Goal: Task Accomplishment & Management: Manage account settings

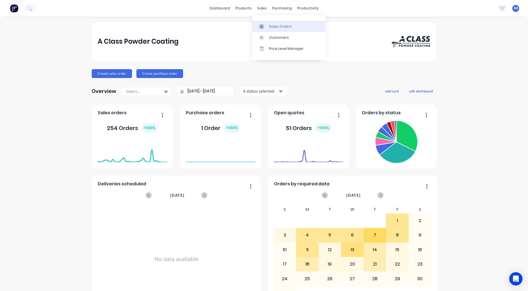
click at [268, 25] on link "Sales Orders" at bounding box center [288, 26] width 73 height 11
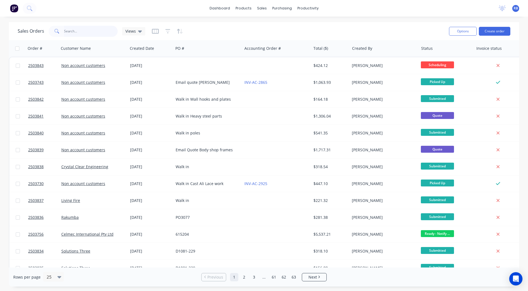
click at [85, 31] on input "text" at bounding box center [91, 31] width 54 height 11
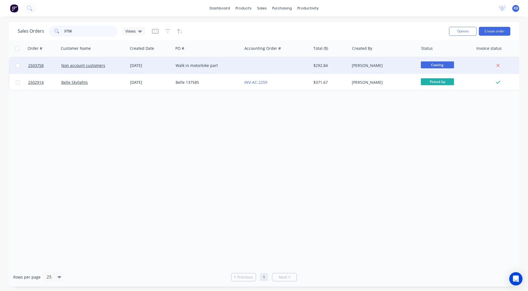
type input "3758"
click at [239, 60] on div "Walk in motorbike part" at bounding box center [207, 65] width 69 height 17
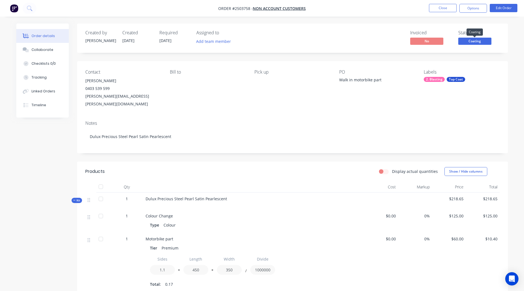
click at [468, 41] on span "Coating" at bounding box center [474, 41] width 33 height 7
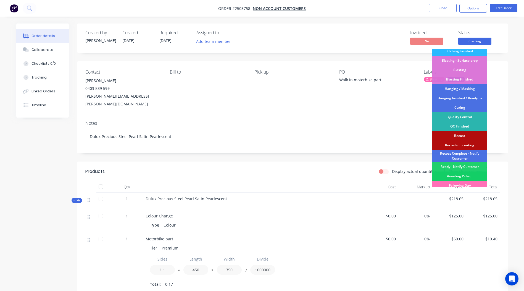
scroll to position [118, 0]
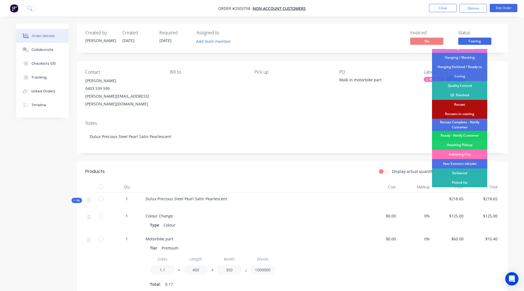
click at [463, 137] on div "Ready - Notify Customer" at bounding box center [459, 135] width 55 height 9
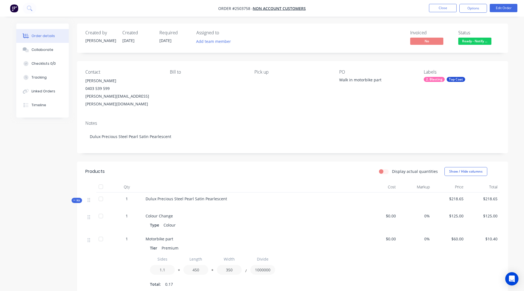
drag, startPoint x: 225, startPoint y: 190, endPoint x: 177, endPoint y: 197, distance: 48.0
click at [177, 197] on div "Dulux Precious Steel Pearl Satin Pearlescent" at bounding box center [253, 200] width 221 height 17
click at [259, 170] on header "Products Display actual quantities Show / Hide columns" at bounding box center [292, 171] width 431 height 20
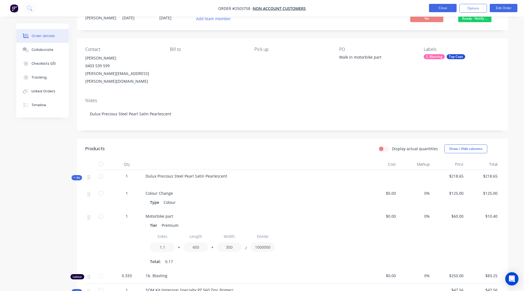
click at [441, 5] on button "Close" at bounding box center [443, 8] width 28 height 8
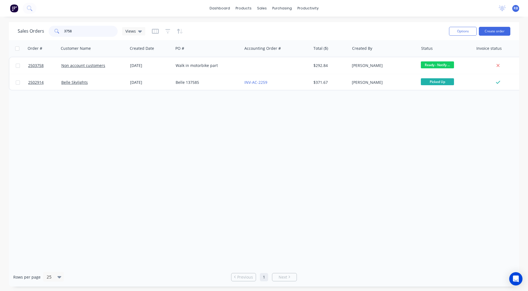
click at [103, 31] on input "3758" at bounding box center [91, 31] width 54 height 11
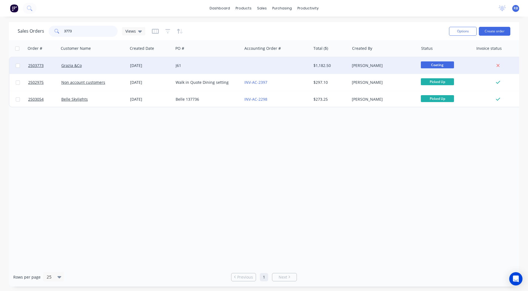
type input "3773"
click at [365, 68] on div "[PERSON_NAME]" at bounding box center [382, 66] width 61 height 6
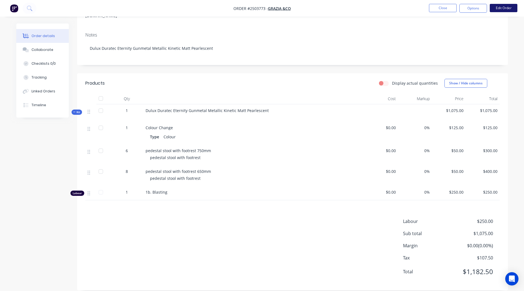
scroll to position [82, 0]
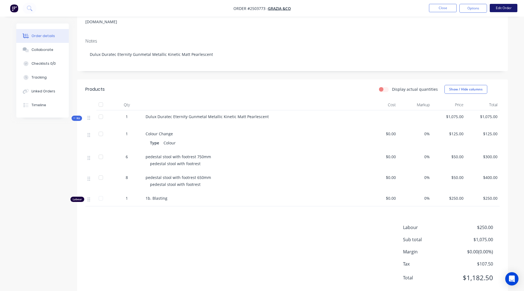
click at [501, 6] on button "Edit Order" at bounding box center [504, 8] width 28 height 8
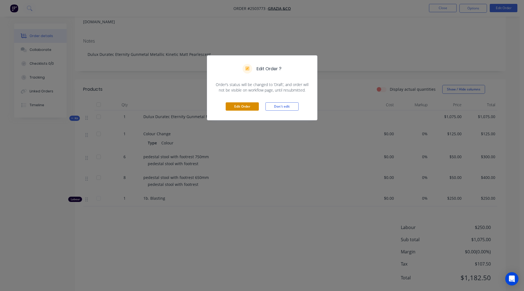
click at [257, 104] on button "Edit Order" at bounding box center [242, 106] width 33 height 8
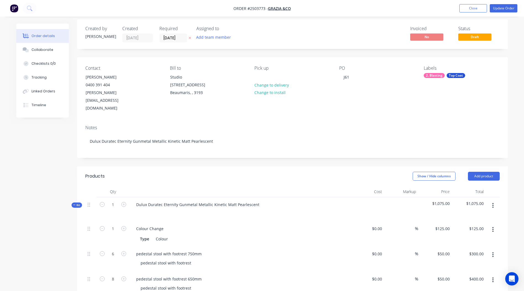
scroll to position [0, 0]
